Goal: Use online tool/utility: Utilize a website feature to perform a specific function

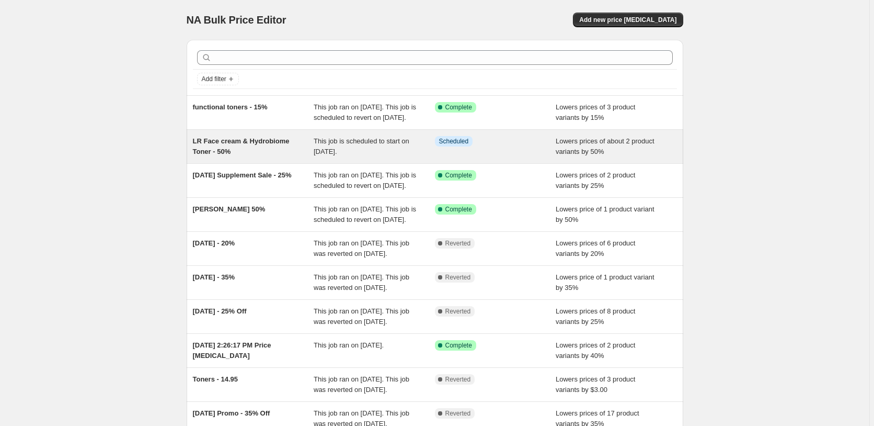
click at [226, 155] on span "LR Face cream & Hydrobiome Toner - 50%" at bounding box center [241, 146] width 97 height 18
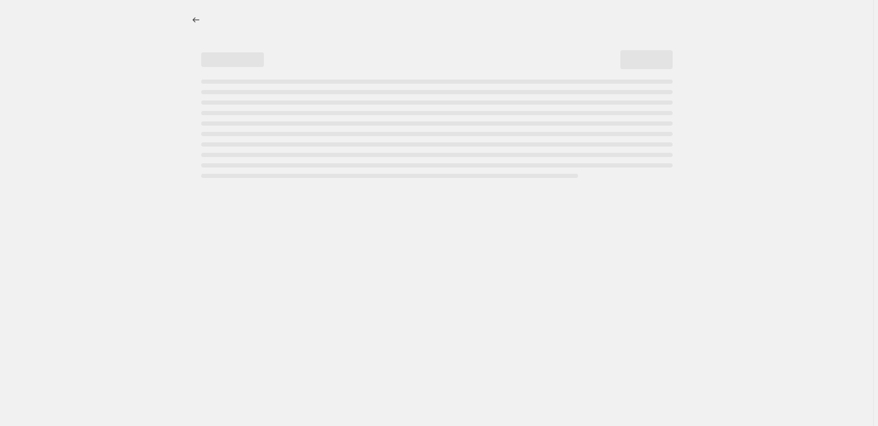
select select "percentage"
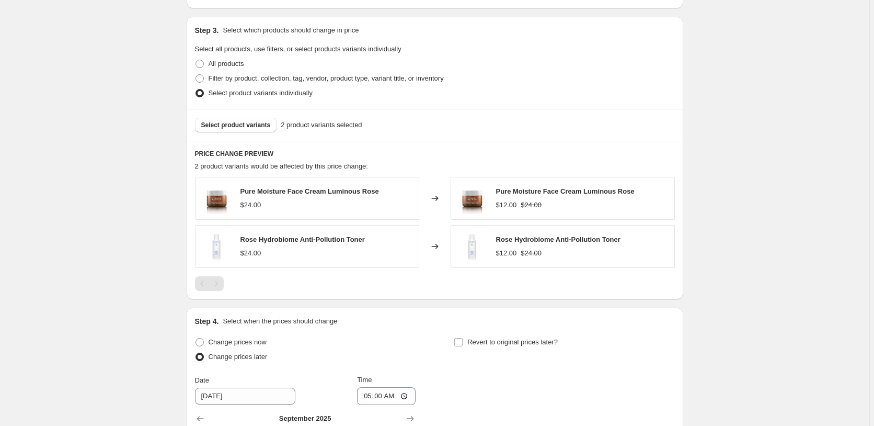
scroll to position [487, 0]
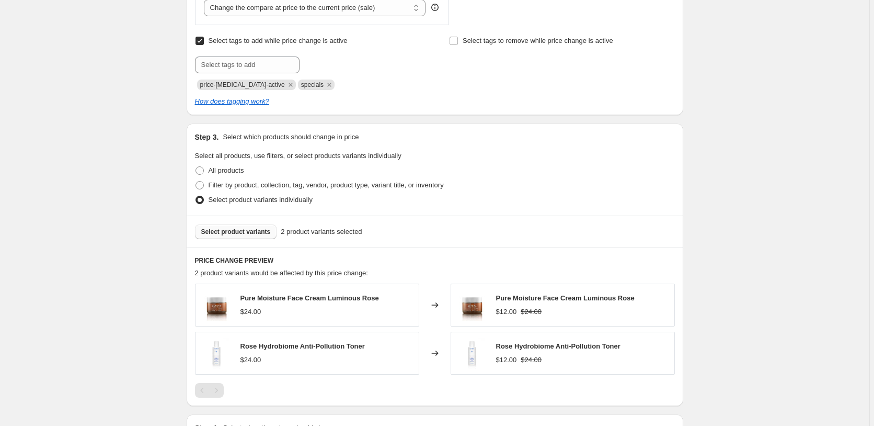
click at [246, 235] on span "Select product variants" at bounding box center [236, 231] width 70 height 8
click at [292, 304] on div "Pure Moisture Face Cream Luminous Rose $24.00" at bounding box center [310, 305] width 139 height 24
click at [259, 233] on span "Select product variants" at bounding box center [236, 231] width 70 height 8
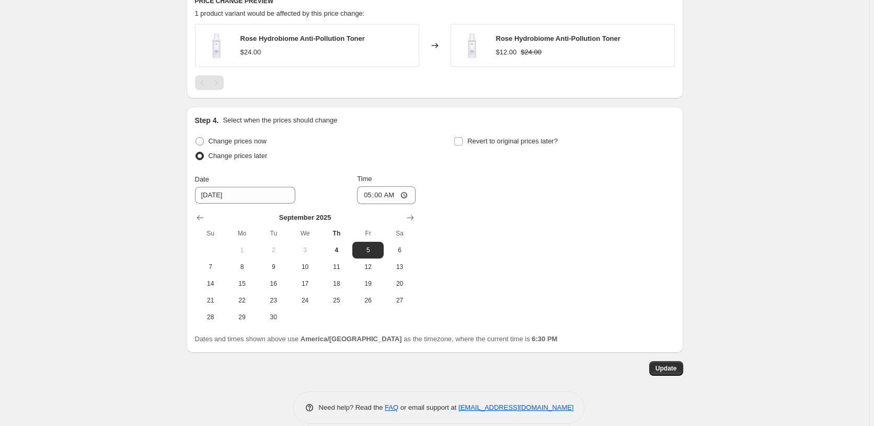
scroll to position [759, 0]
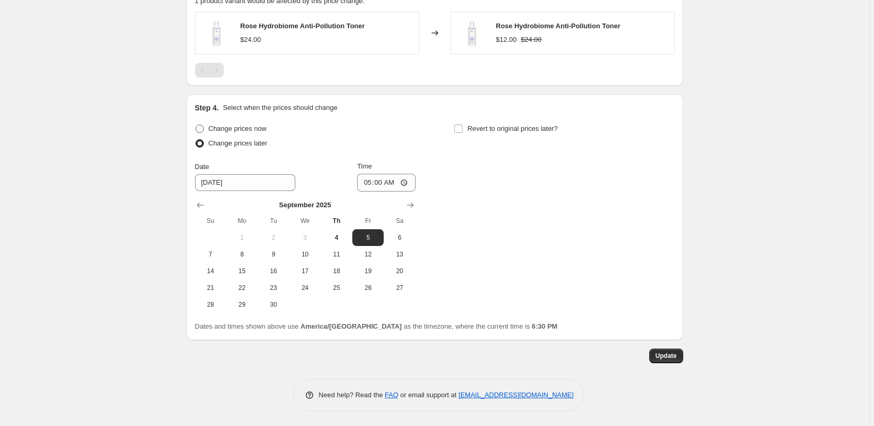
click at [249, 129] on span "Change prices now" at bounding box center [238, 128] width 58 height 8
click at [196, 125] on input "Change prices now" at bounding box center [196, 124] width 1 height 1
radio input "true"
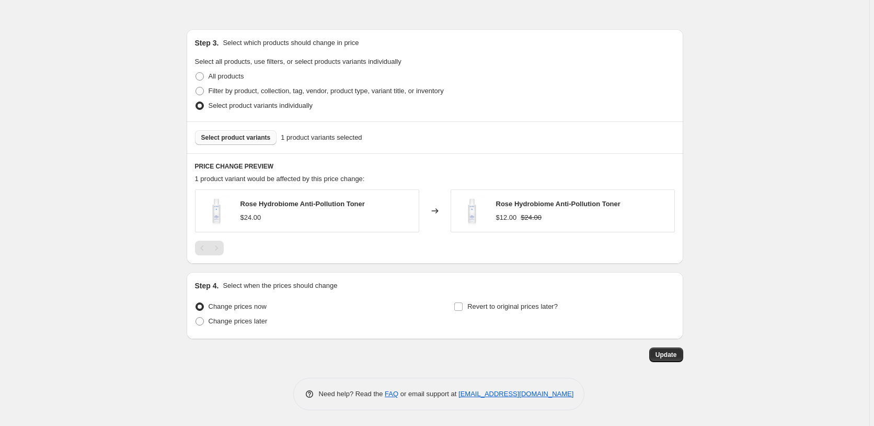
scroll to position [581, 0]
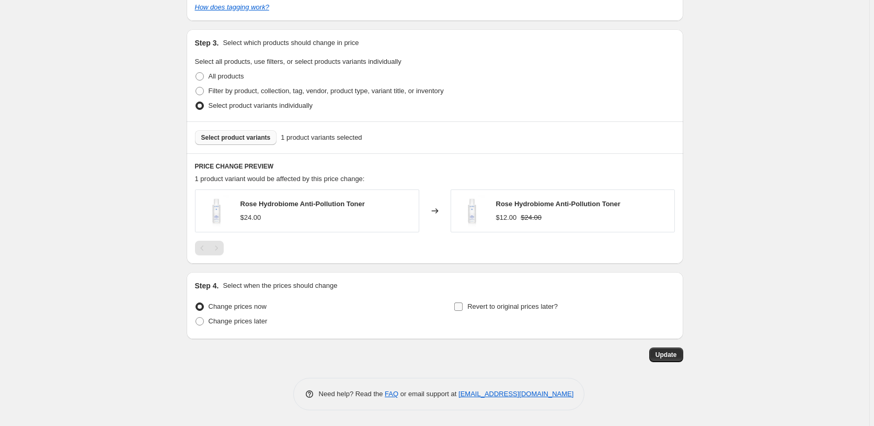
click at [466, 303] on label "Revert to original prices later?" at bounding box center [506, 306] width 104 height 15
click at [463, 303] on input "Revert to original prices later?" at bounding box center [458, 306] width 8 height 8
checkbox input "true"
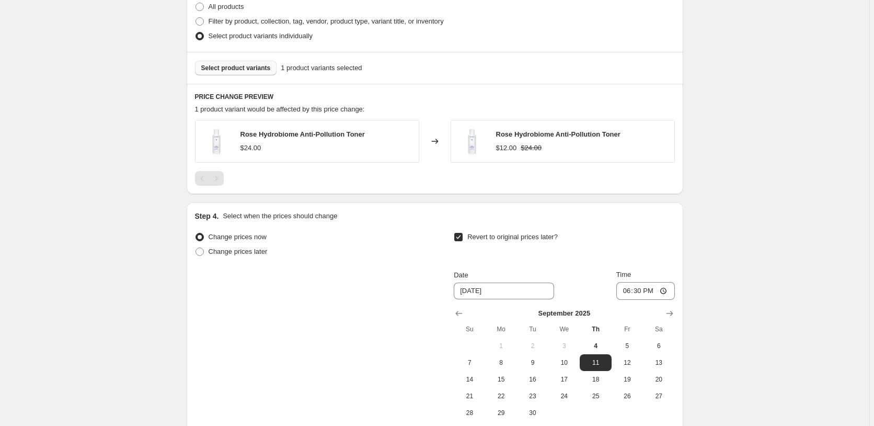
scroll to position [688, 0]
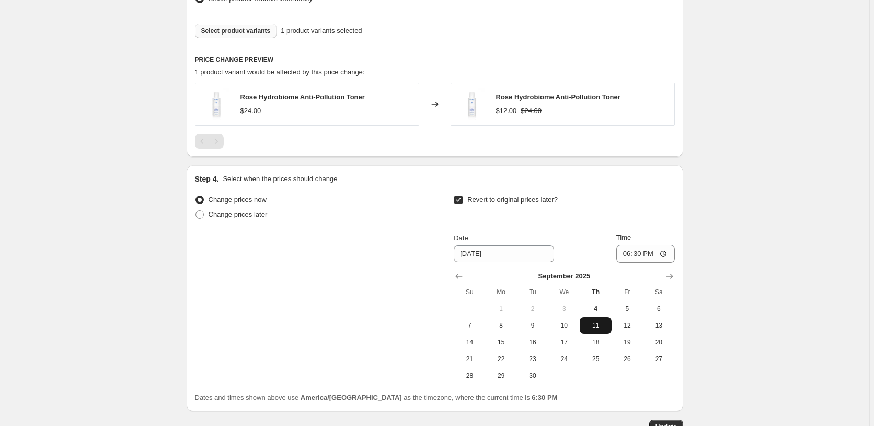
click at [600, 322] on span "11" at bounding box center [595, 325] width 23 height 8
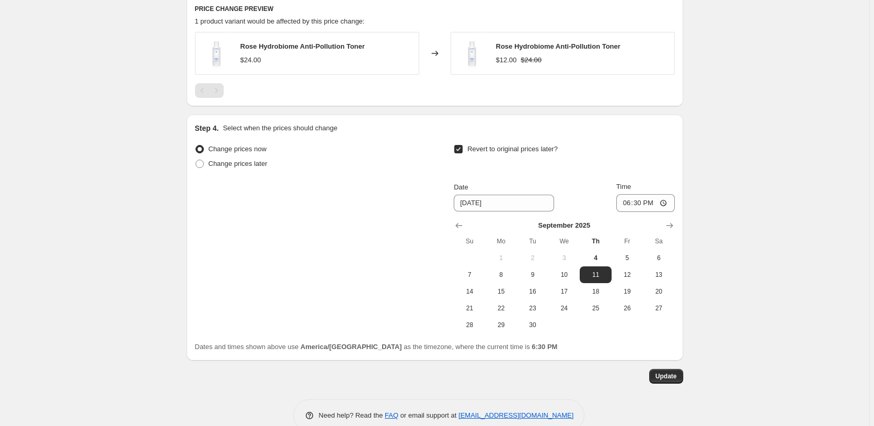
scroll to position [759, 0]
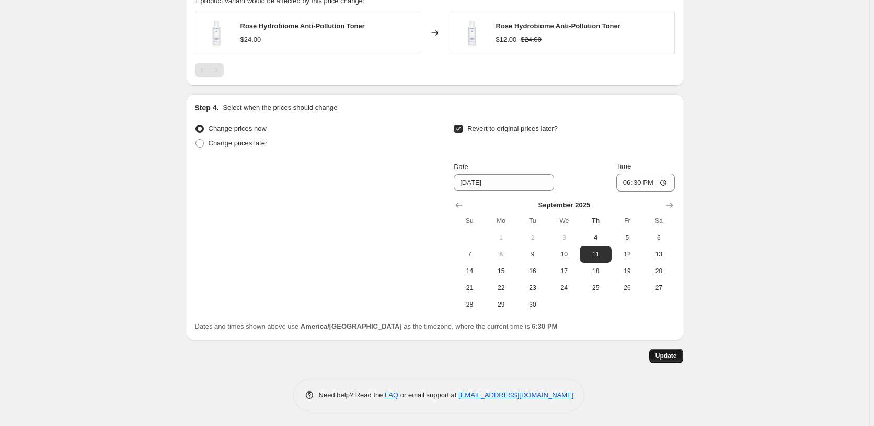
click at [665, 350] on button "Update" at bounding box center [666, 355] width 34 height 15
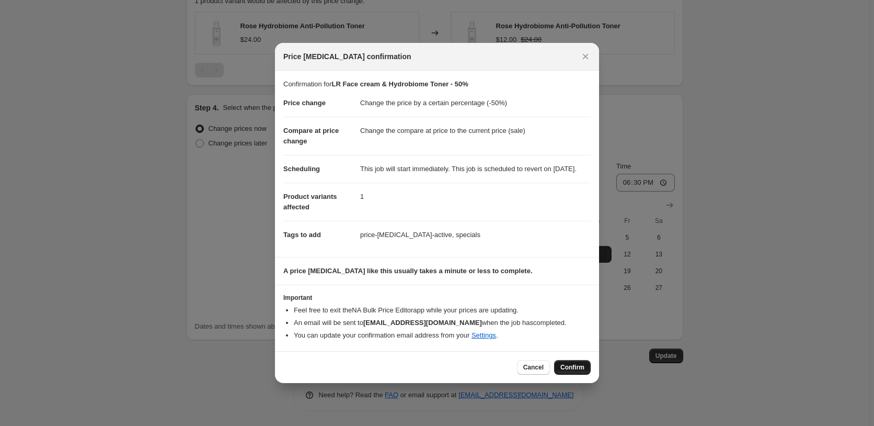
click at [571, 374] on button "Confirm" at bounding box center [572, 367] width 37 height 15
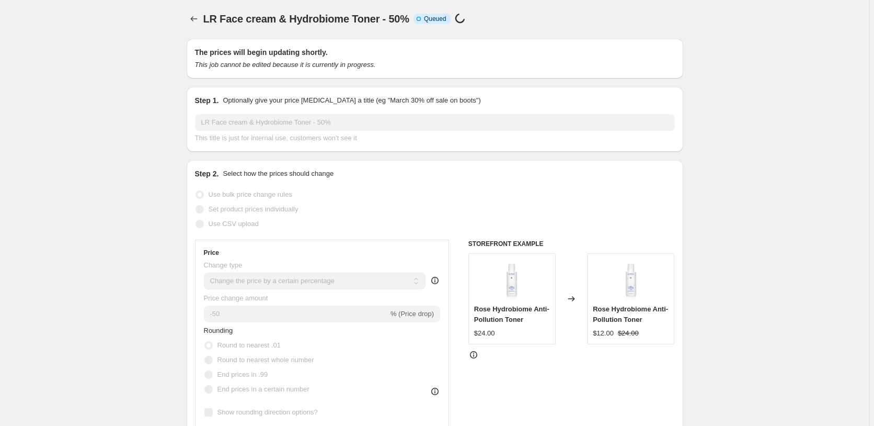
scroll to position [0, 0]
select select "percentage"
